Goal: Transaction & Acquisition: Purchase product/service

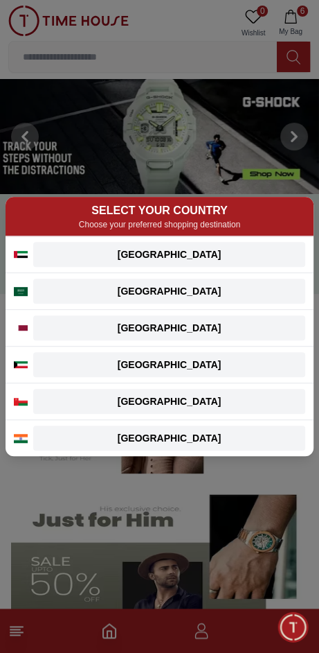
click at [229, 258] on div "[GEOGRAPHIC_DATA]" at bounding box center [170, 254] width 256 height 14
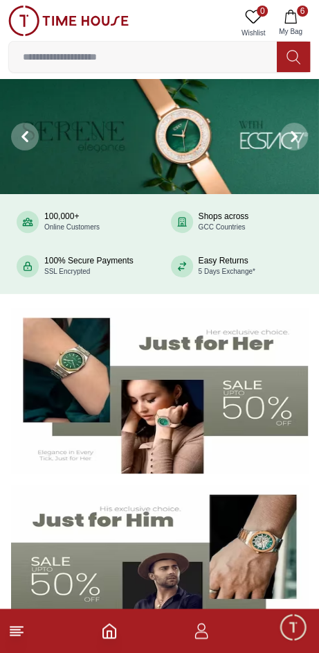
click at [298, 19] on icon "button" at bounding box center [291, 17] width 14 height 14
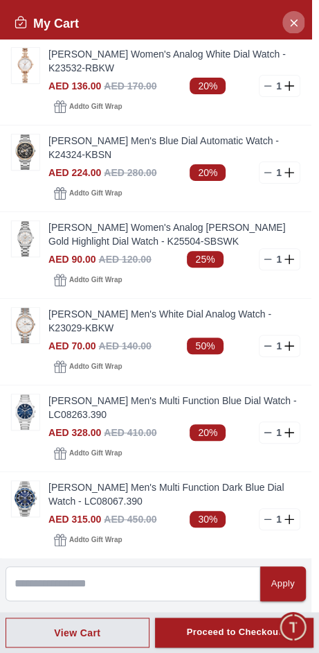
click at [297, 27] on icon "Close Account" at bounding box center [293, 22] width 11 height 17
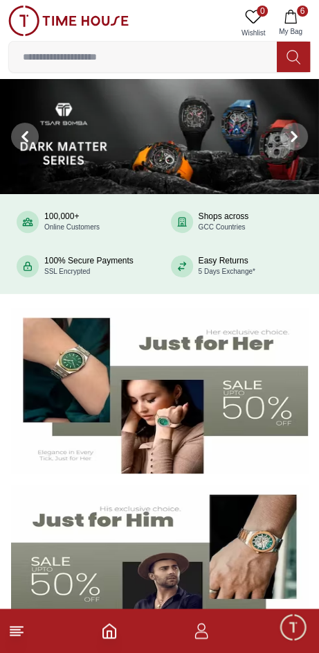
click at [299, 135] on icon at bounding box center [294, 136] width 11 height 11
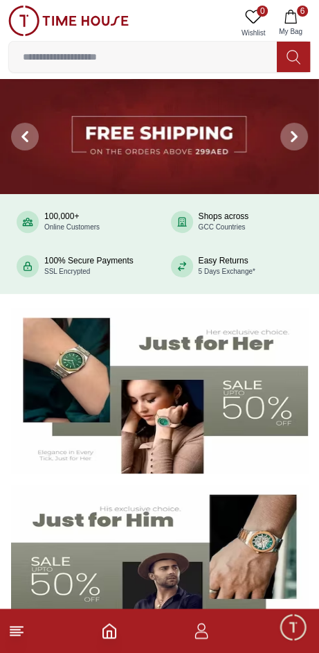
click at [298, 139] on icon at bounding box center [294, 136] width 11 height 11
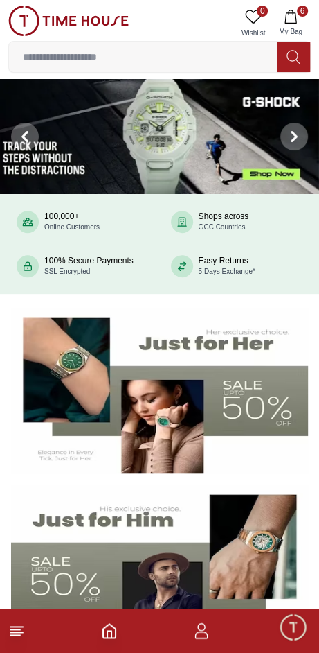
click at [295, 134] on icon at bounding box center [294, 136] width 4 height 9
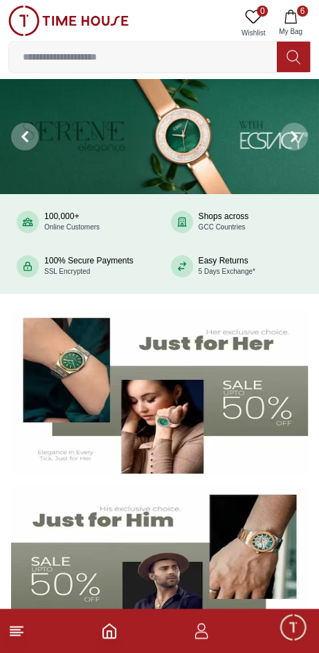
click at [300, 132] on span at bounding box center [295, 137] width 28 height 28
click at [299, 138] on icon at bounding box center [294, 136] width 11 height 11
click at [300, 28] on span "My Bag" at bounding box center [291, 31] width 35 height 10
